Goal: Task Accomplishment & Management: Use online tool/utility

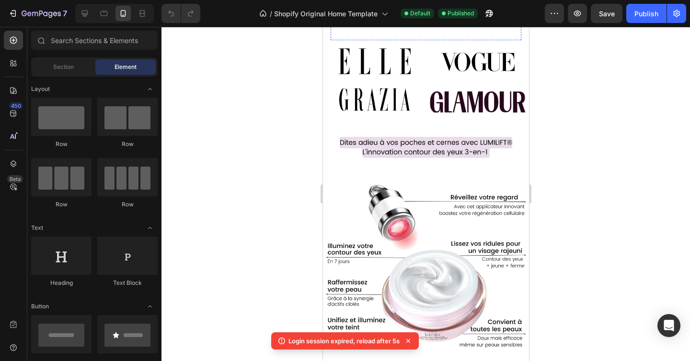
scroll to position [289, 0]
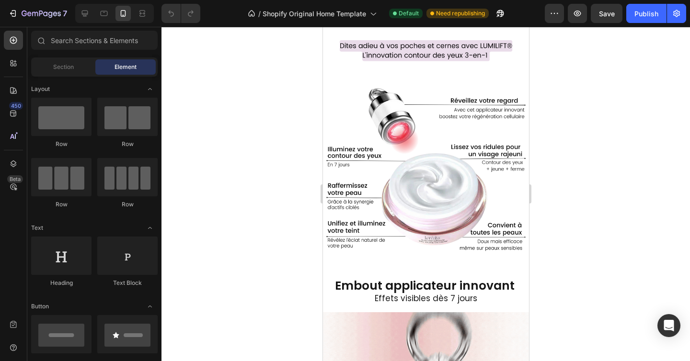
scroll to position [371, 0]
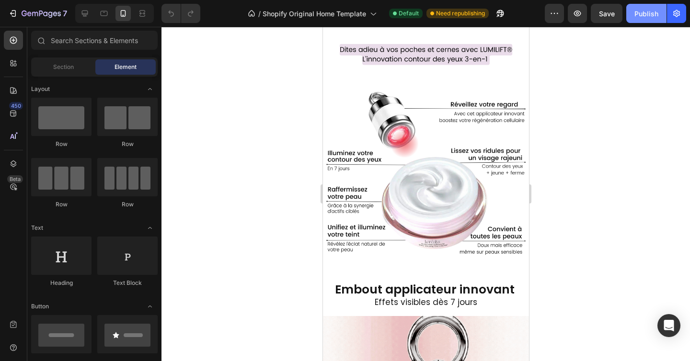
click at [640, 15] on div "Publish" at bounding box center [646, 14] width 24 height 10
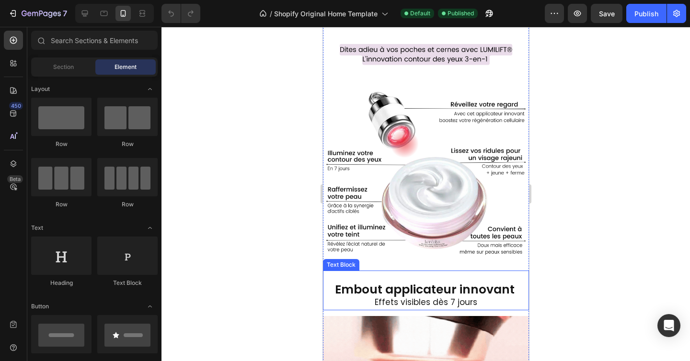
click at [448, 283] on strong "Embout applicateur innovant" at bounding box center [424, 289] width 180 height 17
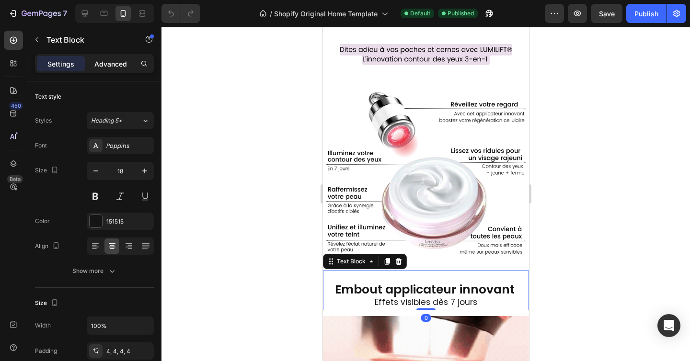
click at [128, 60] on div "Advanced" at bounding box center [111, 63] width 48 height 15
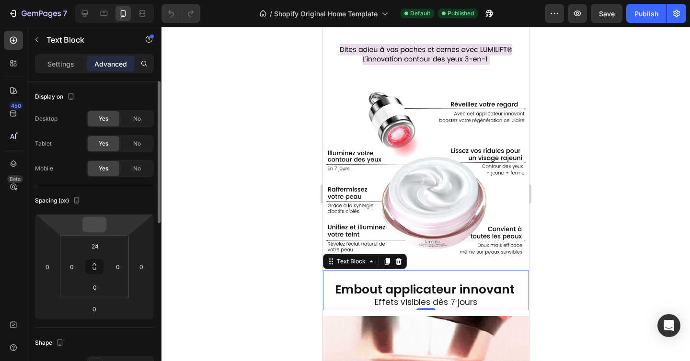
click at [103, 227] on input "number" at bounding box center [94, 224] width 19 height 14
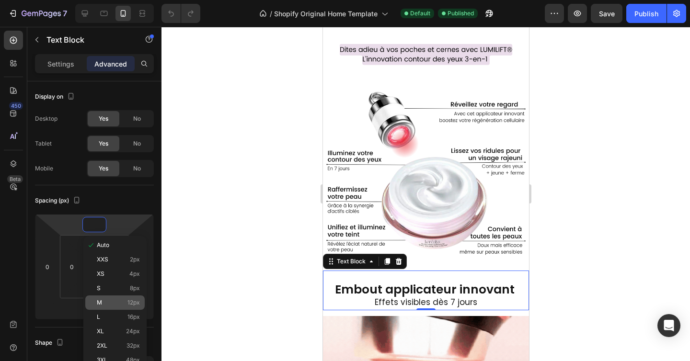
click at [111, 305] on p "M 12px" at bounding box center [118, 302] width 43 height 7
type input "12"
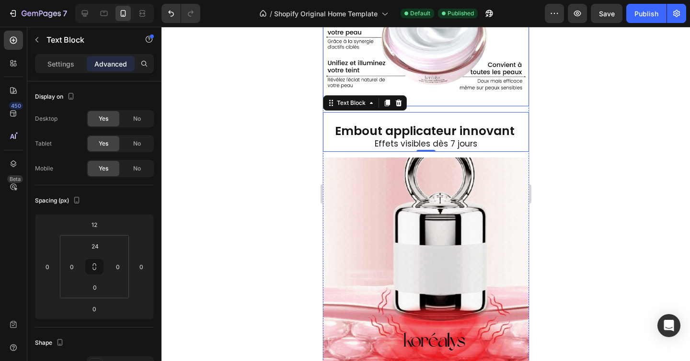
scroll to position [234, 0]
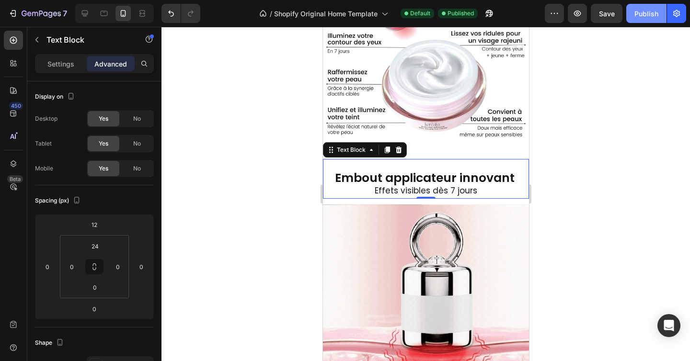
click at [645, 12] on div "Publish" at bounding box center [646, 14] width 24 height 10
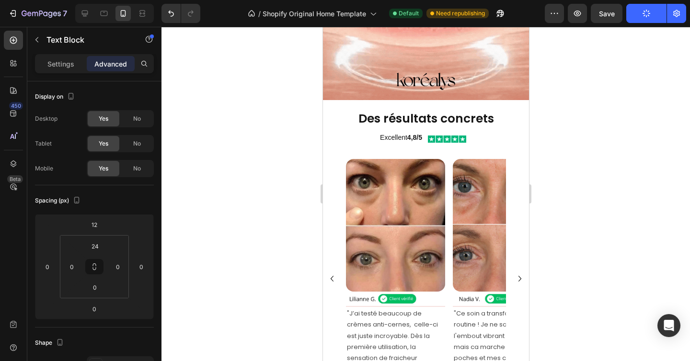
scroll to position [537, 0]
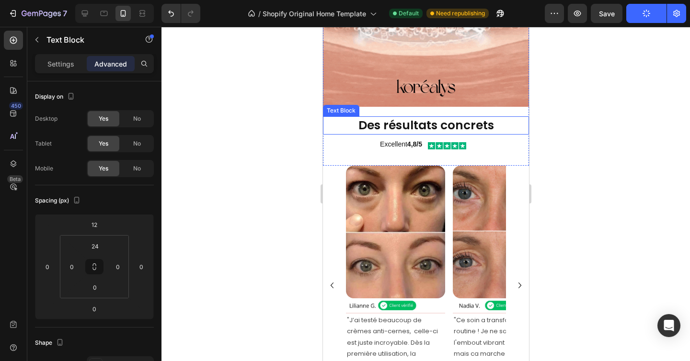
click at [476, 117] on strong "Des résultats concrets" at bounding box center [426, 125] width 136 height 17
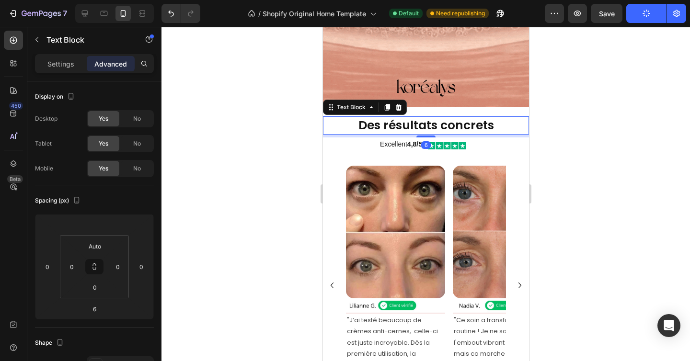
click at [114, 62] on p "Advanced" at bounding box center [110, 64] width 33 height 10
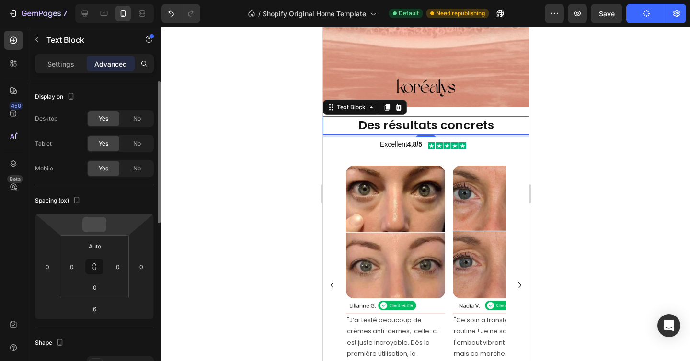
click at [102, 228] on input "number" at bounding box center [94, 224] width 19 height 14
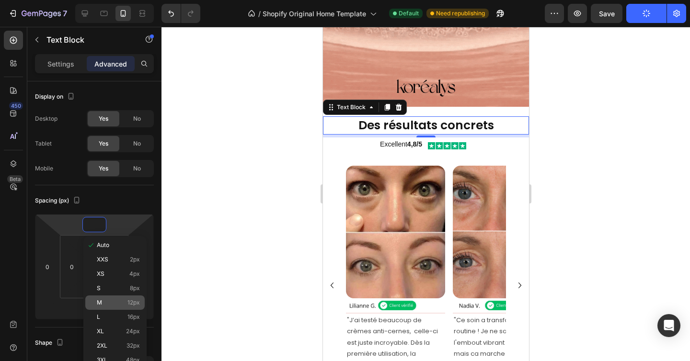
click at [107, 305] on p "M 12px" at bounding box center [118, 302] width 43 height 7
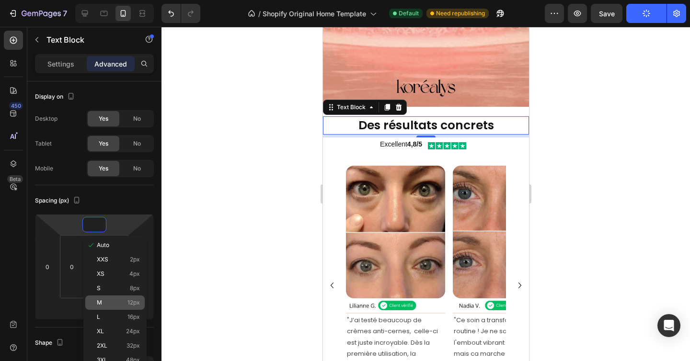
type input "12"
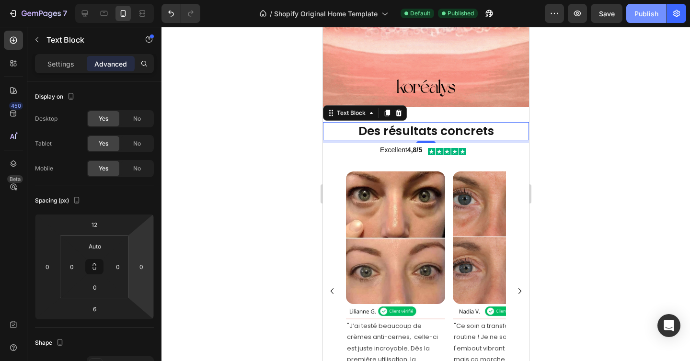
click at [651, 17] on div "Publish" at bounding box center [646, 14] width 24 height 10
